Goal: Complete application form

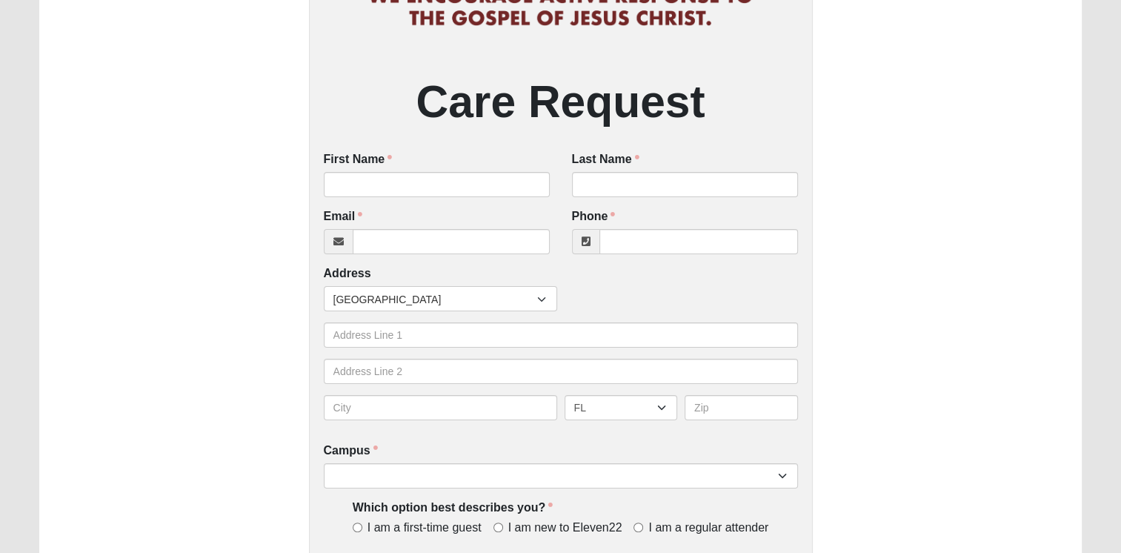
scroll to position [222, 0]
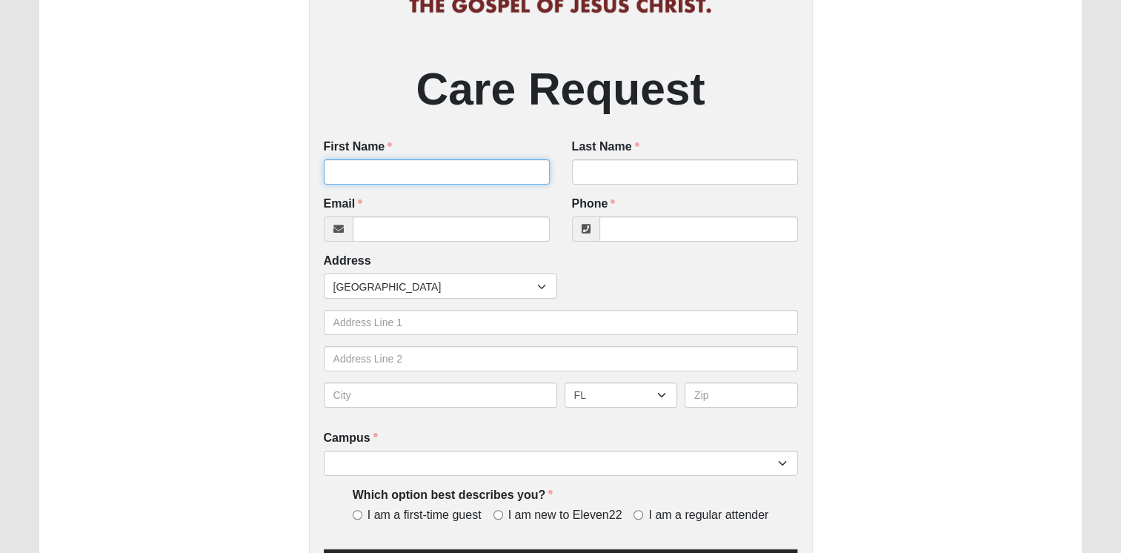
click at [392, 171] on input "First Name" at bounding box center [437, 171] width 226 height 25
type input "[PERSON_NAME]"
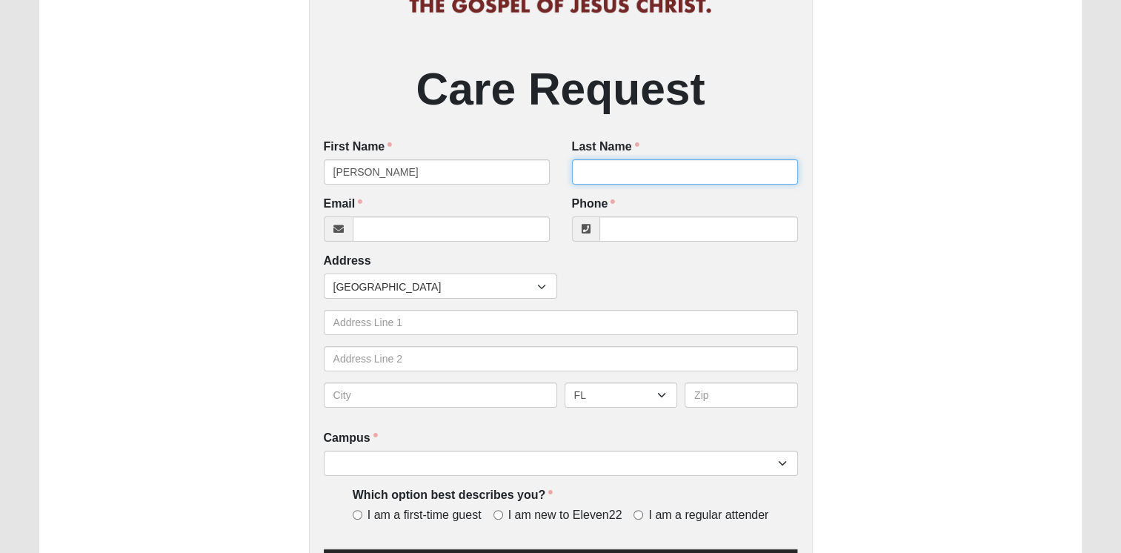
type input "KNIGHT"
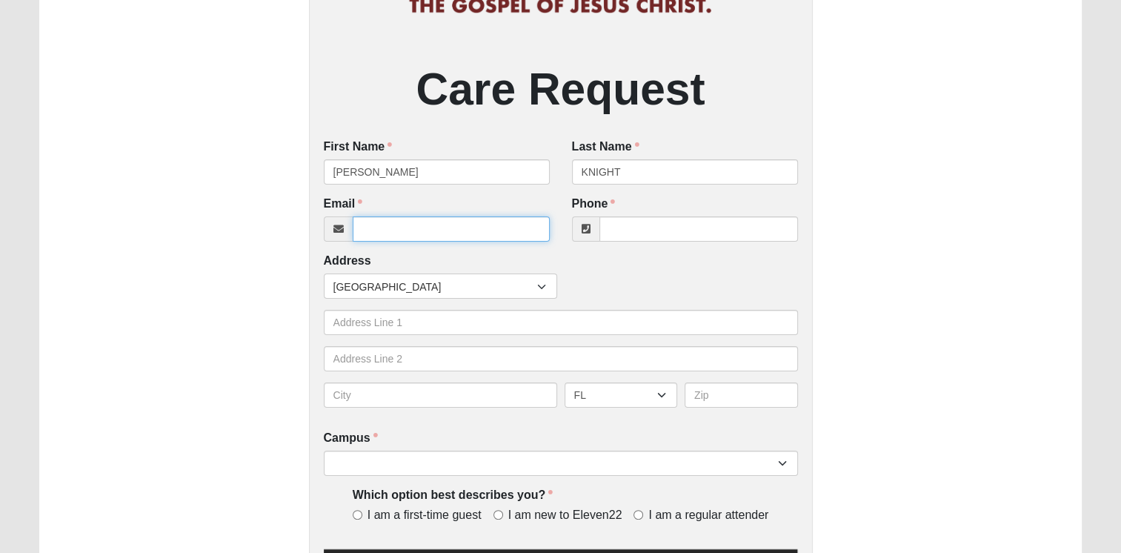
type input "[EMAIL_ADDRESS][DOMAIN_NAME]"
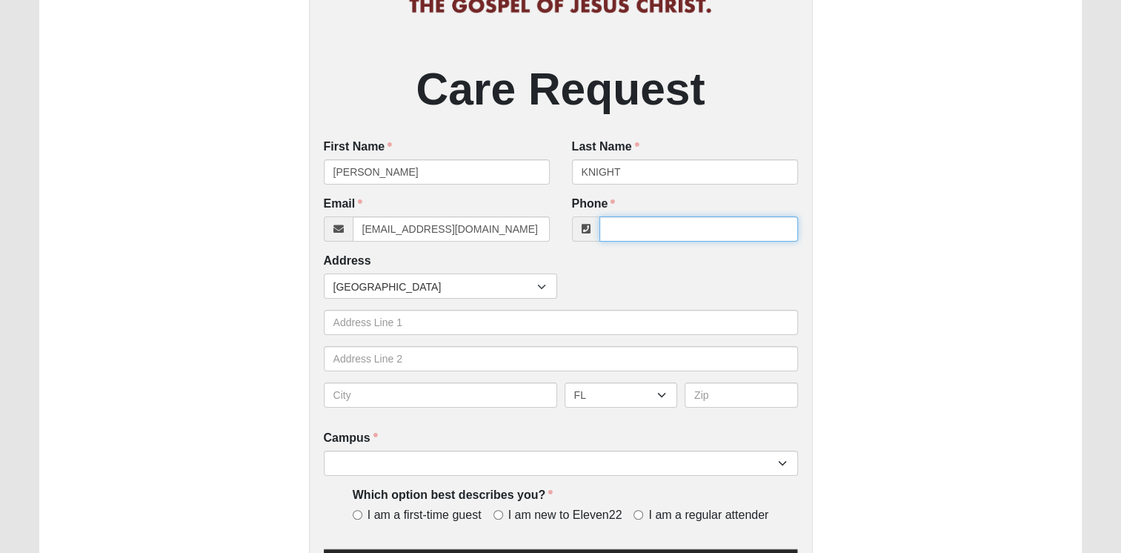
type input "[PHONE_NUMBER]"
type input "[GEOGRAPHIC_DATA]."
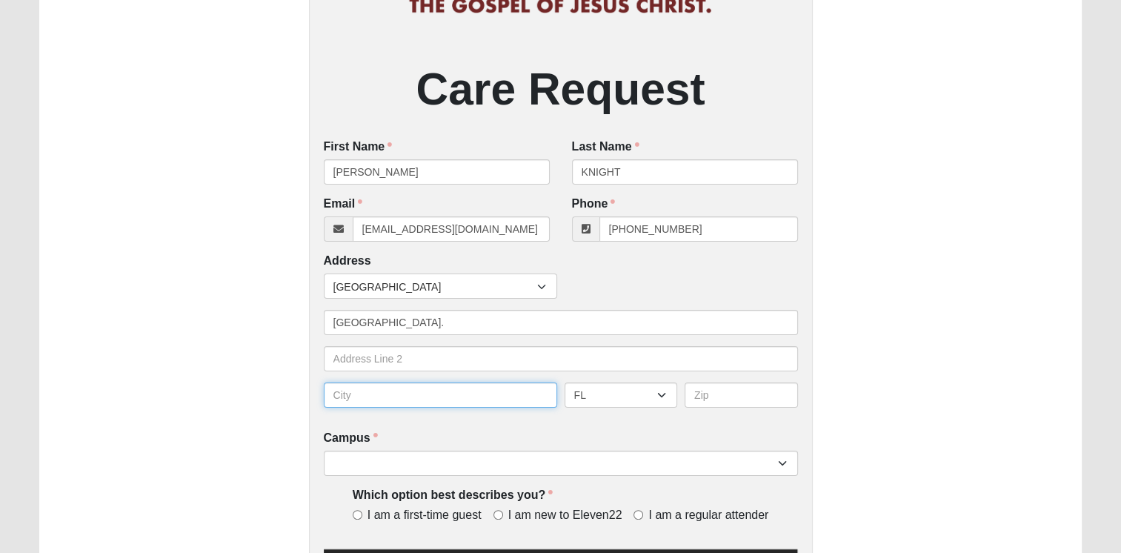
type input "PONTE VEDRA BEACH"
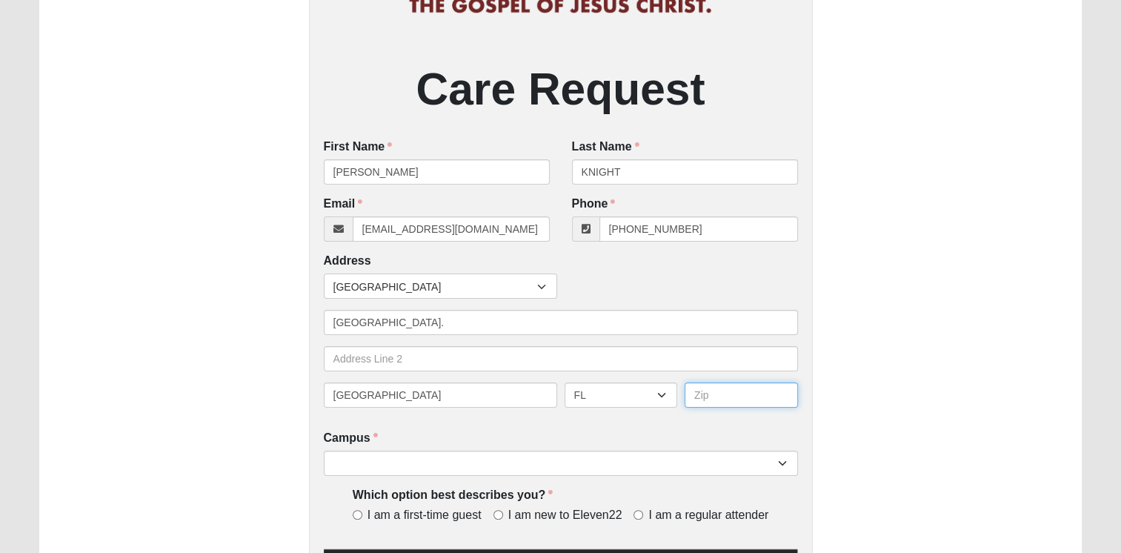
type input "32081"
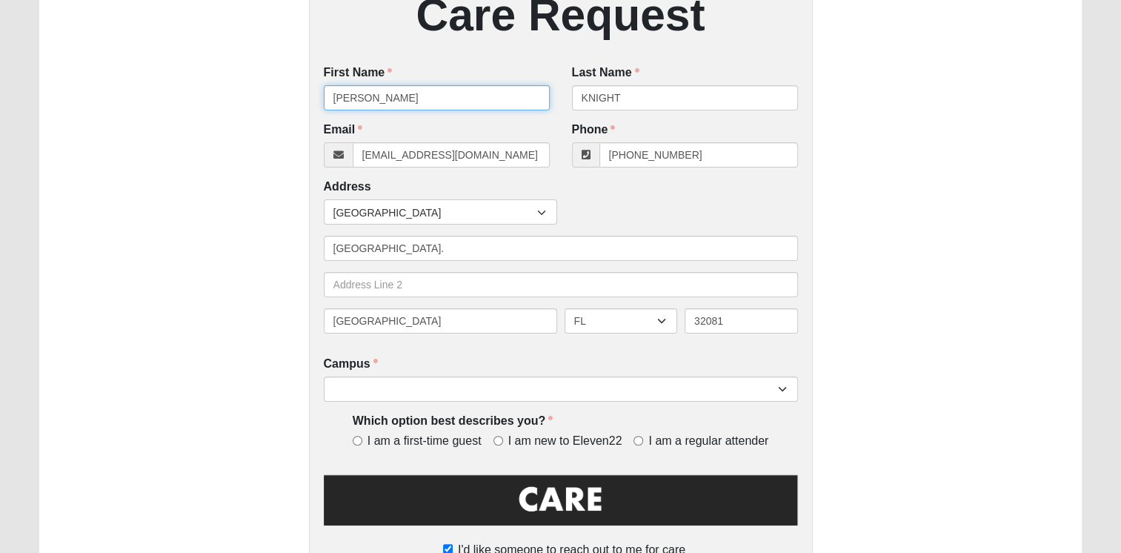
scroll to position [370, 0]
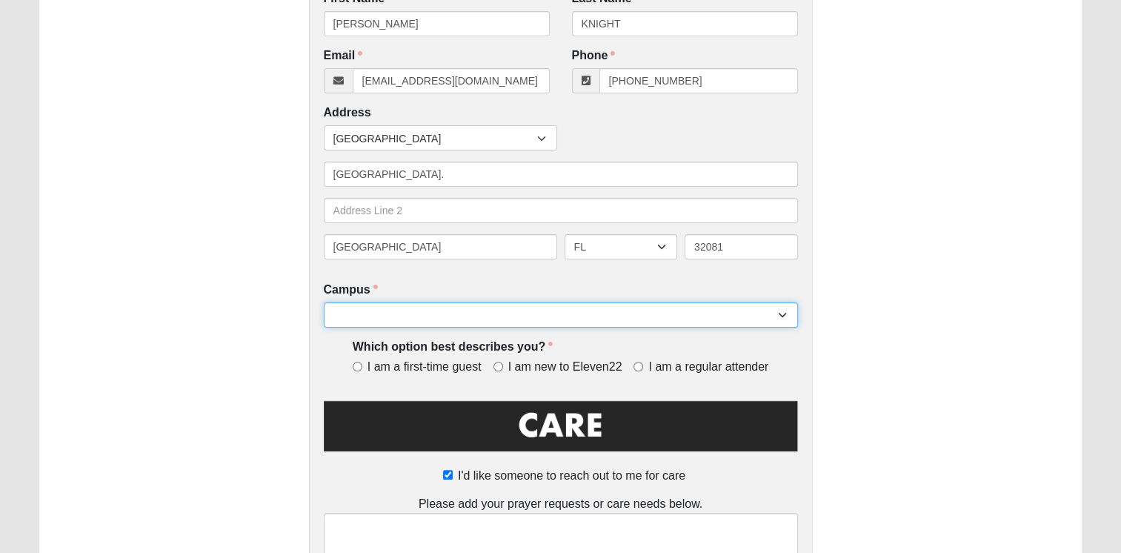
click at [767, 310] on select "Arlington Baymeadows Eleven22 Online Fleming Island Jesup Mandarin North Jax Or…" at bounding box center [561, 314] width 474 height 25
select select "16"
click at [324, 303] on select "Arlington Baymeadows Eleven22 Online Fleming Island Jesup Mandarin North Jax Or…" at bounding box center [561, 314] width 474 height 25
click at [639, 367] on input "I am a regular attender" at bounding box center [638, 366] width 10 height 10
radio input "true"
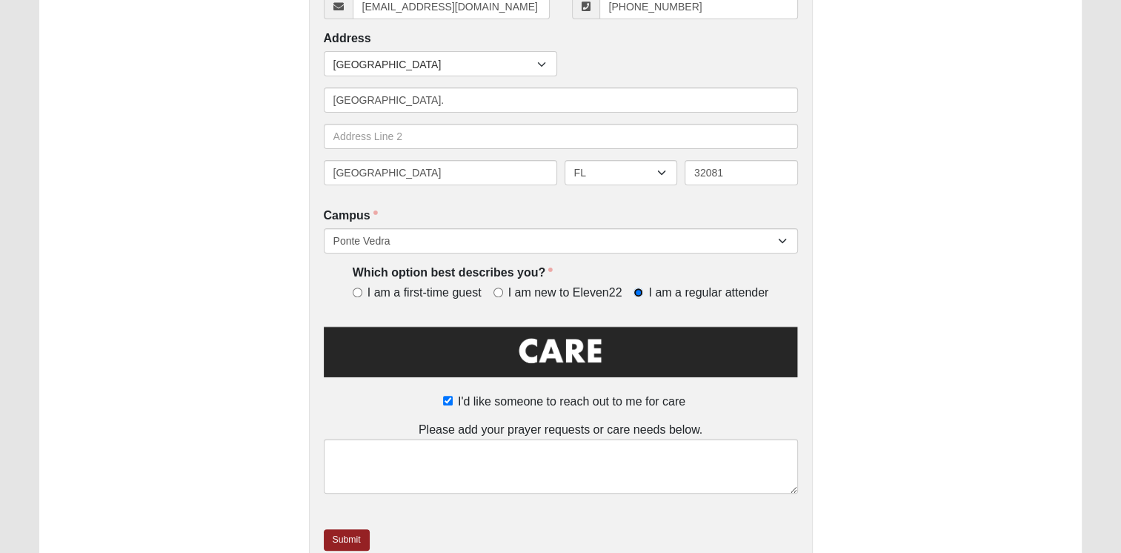
scroll to position [519, 0]
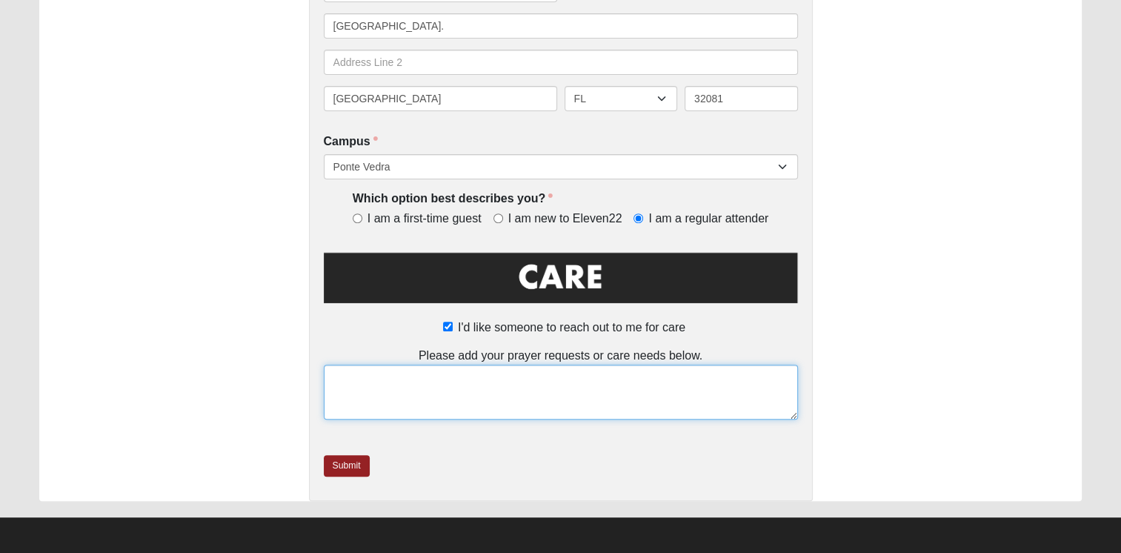
click at [439, 384] on textarea at bounding box center [561, 391] width 474 height 55
type textarea "i"
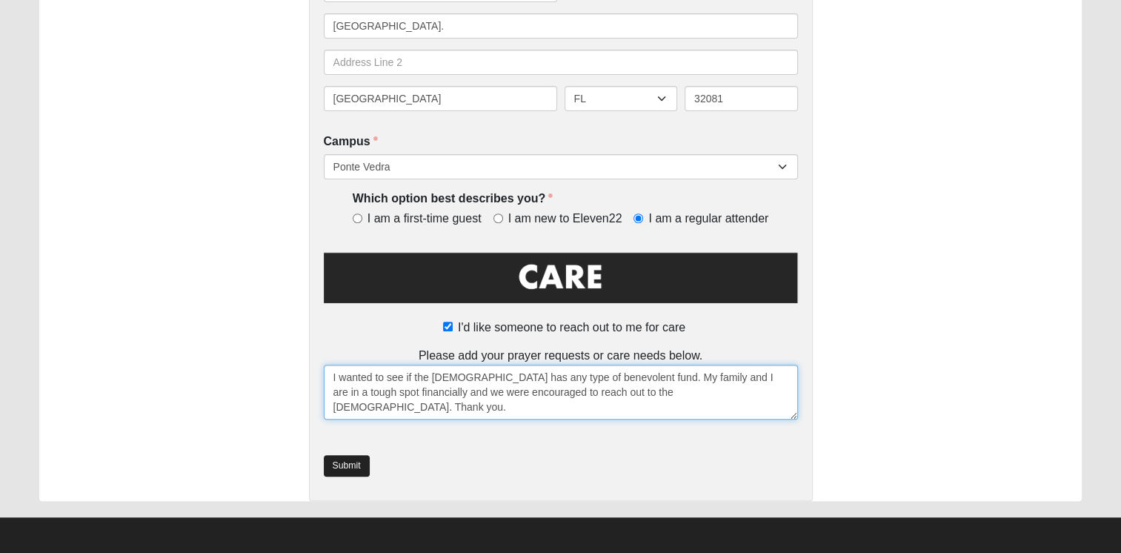
type textarea "I wanted to see if the church has any type of benevolent fund. My family and I …"
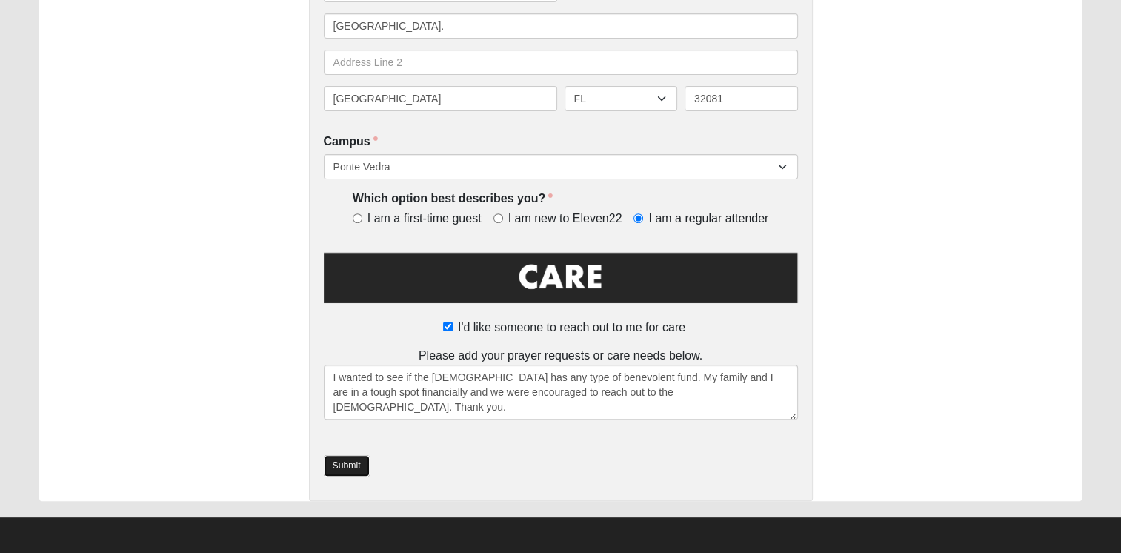
click at [348, 468] on link "Submit" at bounding box center [347, 465] width 46 height 21
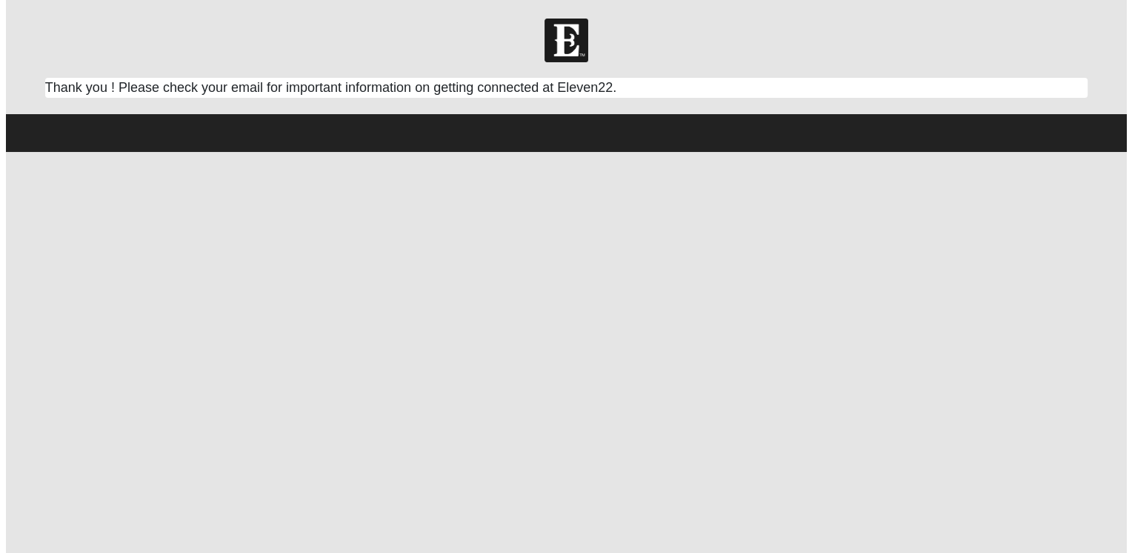
scroll to position [0, 0]
